Goal: Communication & Community: Answer question/provide support

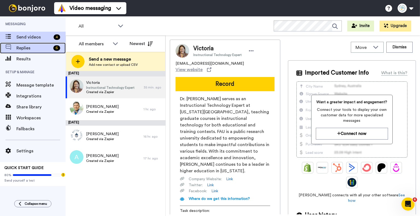
click at [46, 49] on span "Replies" at bounding box center [33, 48] width 35 height 7
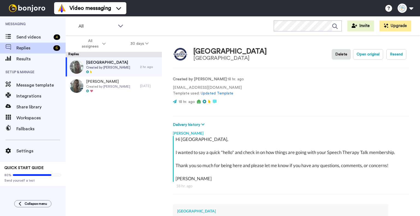
scroll to position [1, 0]
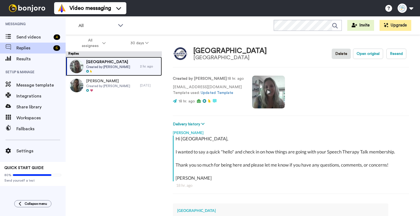
click at [115, 65] on span "Created by Bridget Giraldo" at bounding box center [108, 67] width 44 height 4
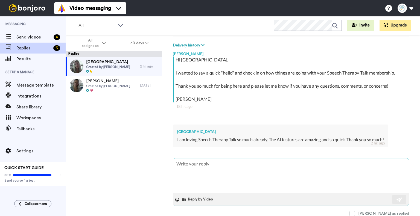
click at [236, 179] on textarea at bounding box center [290, 175] width 235 height 35
type textarea "x"
type textarea "T"
type textarea "x"
type textarea "Th"
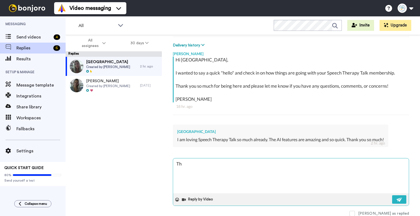
type textarea "x"
type textarea "Tha"
type textarea "x"
type textarea "Than"
type textarea "x"
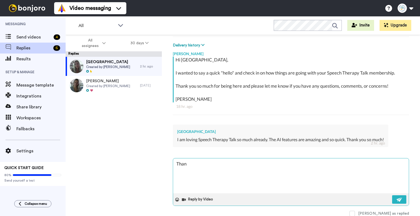
type textarea "Thank"
type textarea "x"
type textarea "Thanks"
type textarea "x"
type textarea "Thanks"
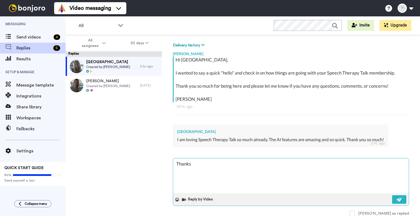
type textarea "x"
type textarea "Thanks"
type textarea "x"
type textarea "Thank"
type textarea "x"
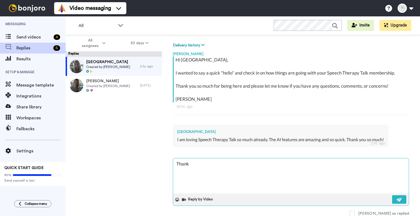
type textarea "Than"
type textarea "x"
type textarea "Tha"
type textarea "x"
type textarea "Th"
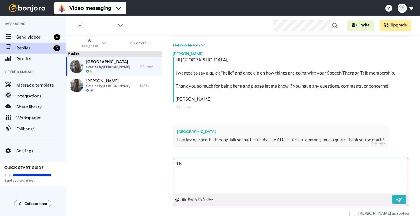
type textarea "x"
type textarea "T"
type textarea "x"
type textarea "Y"
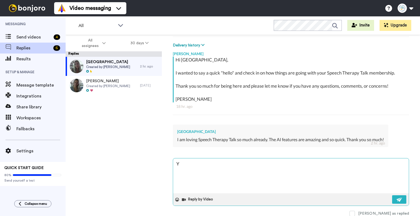
type textarea "x"
type textarea "Yo"
type textarea "x"
type textarea "You"
type textarea "x"
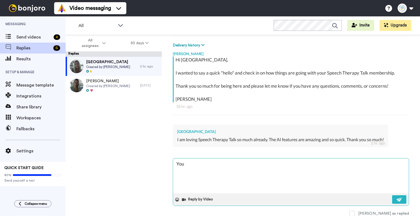
type textarea "You a"
type textarea "x"
type textarea "You ar"
type textarea "x"
type textarea "You are"
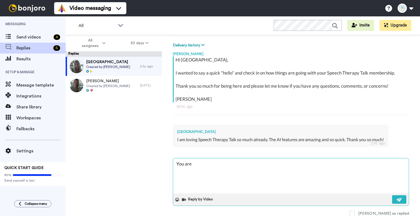
type textarea "x"
type textarea "You are"
type textarea "x"
type textarea "You are w"
type textarea "x"
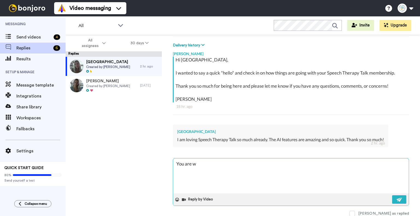
type textarea "You are we"
type textarea "x"
type textarea "You are wel"
type textarea "x"
type textarea "You are welc"
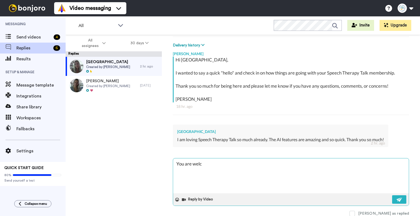
type textarea "x"
type textarea "You are welco"
type textarea "x"
type textarea "You are welcom"
type textarea "x"
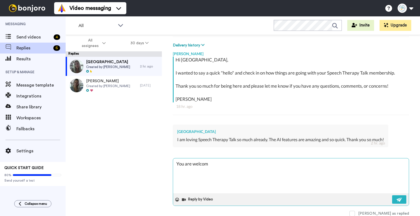
type textarea "You are welcome"
type textarea "x"
type textarea "You are welcome"
type textarea "x"
type textarea "You are welcome a"
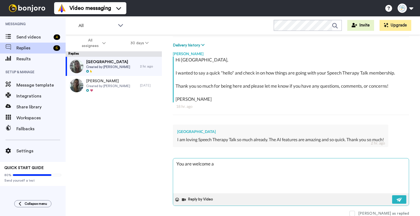
type textarea "x"
type textarea "You are welcome an"
type textarea "x"
type textarea "You are welcome and"
type textarea "x"
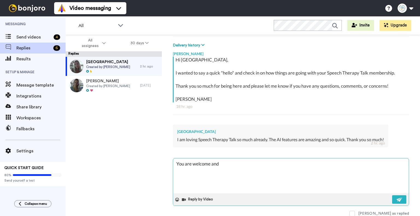
type textarea "You are welcome and"
type textarea "x"
type textarea "You are welcome and t"
type textarea "x"
type textarea "You are welcome and th"
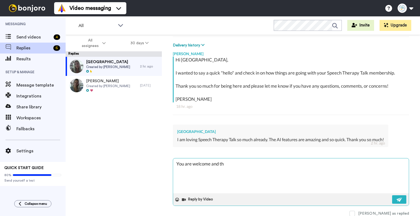
type textarea "x"
type textarea "You are welcome and tha"
type textarea "x"
type textarea "You are welcome and than"
type textarea "x"
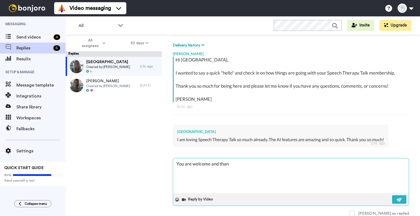
type textarea "You are welcome and thank"
type textarea "x"
type textarea "You are welcome and thank"
type textarea "x"
type textarea "You are welcome and thank y"
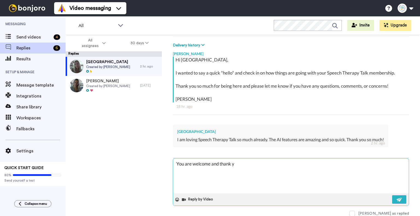
type textarea "x"
type textarea "You are welcome and thank yo"
type textarea "x"
type textarea "You are welcome and thank you"
type textarea "x"
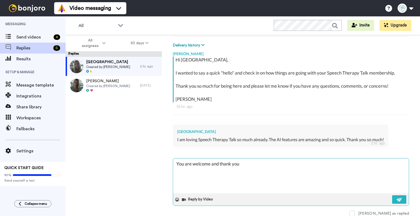
type textarea "You are welcome and thank you"
type textarea "x"
type textarea "You are welcome and thank you f"
type textarea "x"
type textarea "You are welcome and thank you fo"
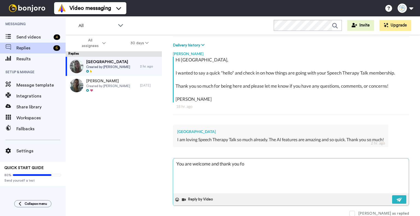
type textarea "x"
type textarea "You are welcome and thank you fo"
type textarea "x"
type textarea "You are welcome and thank you fo r"
type textarea "x"
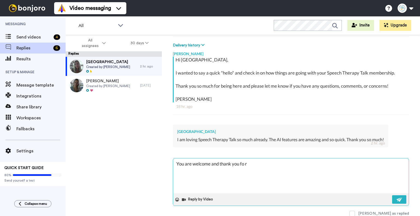
type textarea "You are welcome and thank you fo ry"
type textarea "x"
type textarea "You are welcome and thank you fo ryo"
type textarea "x"
type textarea "You are welcome and thank you fo ryou"
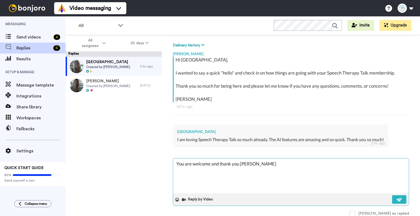
type textarea "x"
type textarea "You are welcome and thank you fo ryo"
type textarea "x"
type textarea "You are welcome and thank you fo ry"
type textarea "x"
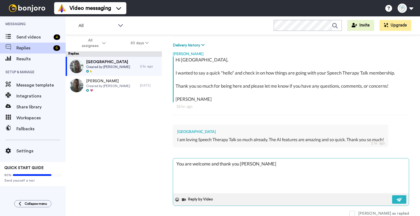
type textarea "You are welcome and thank you fo r"
type textarea "x"
type textarea "You are welcome and thank you fo"
type textarea "x"
type textarea "You are welcome and thank you fo"
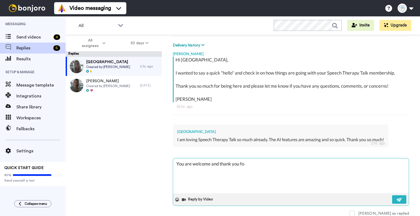
type textarea "x"
type textarea "You are welcome and thank you f"
type textarea "x"
type textarea "You are welcome and thank you"
type textarea "x"
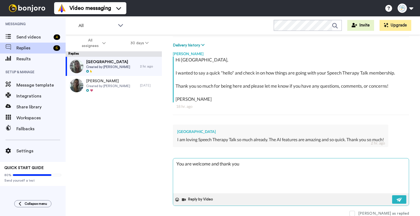
type textarea "You are welcome and thank you o"
type textarea "x"
type textarea "You are welcome and thank you f"
type textarea "x"
type textarea "You are welcome and thank you fo"
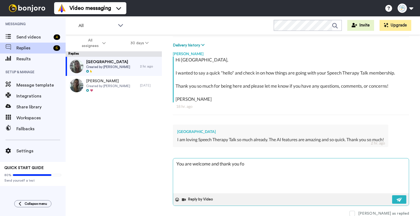
type textarea "x"
type textarea "You are welcome and thank you for"
type textarea "x"
type textarea "You are welcome and thank you for"
type textarea "x"
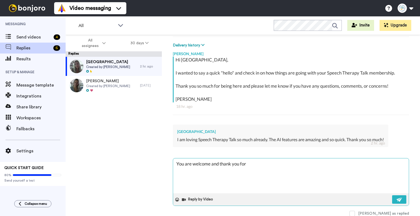
type textarea "You are welcome and thank you for y"
type textarea "x"
type textarea "You are welcome and thank you for yo"
type textarea "x"
type textarea "You are welcome and thank you for you"
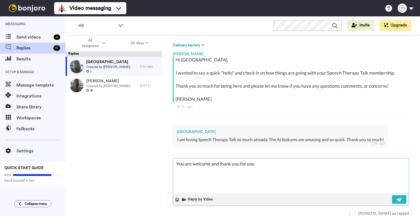
type textarea "x"
type textarea "You are welcome and thank you for your"
type textarea "x"
type textarea "You are welcome and thank you for your k"
type textarea "x"
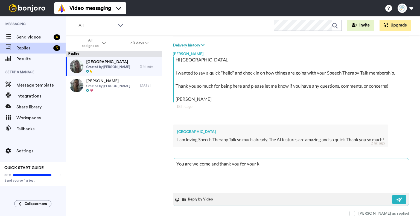
type textarea "You are welcome and thank you for your ki"
type textarea "x"
type textarea "You are welcome and thank you for your kin"
type textarea "x"
type textarea "You are welcome and thank you for your kind"
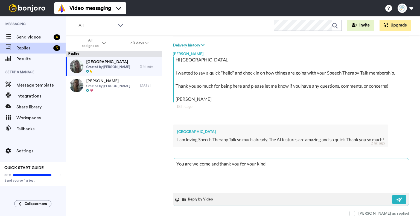
type textarea "x"
type textarea "You are welcome and thank you for your kind"
type textarea "x"
type textarea "You are welcome and thank you for your kind w"
type textarea "x"
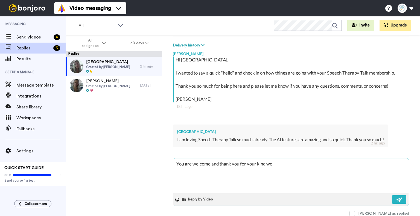
type textarea "You are welcome and thank you for your kind wor"
type textarea "x"
type textarea "You are welcome and thank you for your kind word"
type textarea "x"
type textarea "You are welcome and thank you for your kind words"
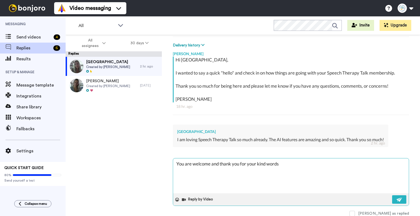
type textarea "x"
type textarea "You are welcome and thank you for your kind words!"
click at [394, 195] on button at bounding box center [399, 199] width 14 height 8
type textarea "x"
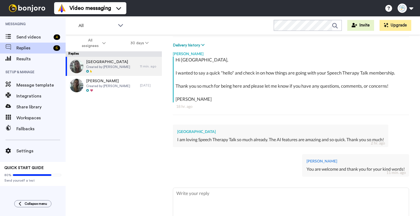
type textarea "x"
click at [28, 34] on span "Send videos" at bounding box center [33, 37] width 35 height 7
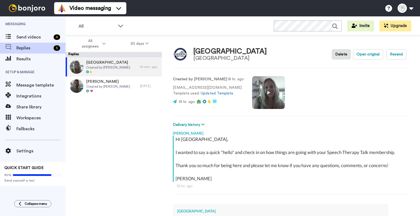
type textarea "x"
